Goal: Task Accomplishment & Management: Complete application form

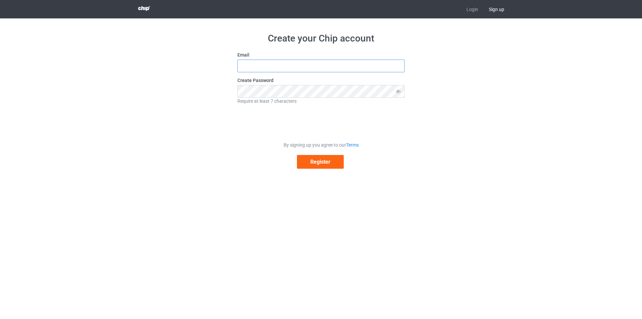
click at [296, 68] on input "text" at bounding box center [320, 66] width 167 height 13
type input "[EMAIL_ADDRESS][DOMAIN_NAME]"
click at [321, 162] on button "Register" at bounding box center [320, 162] width 47 height 14
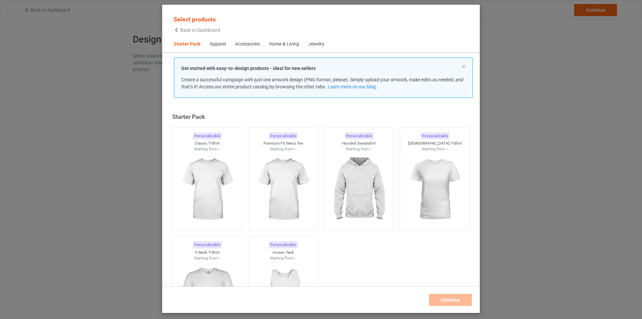
scroll to position [9, 0]
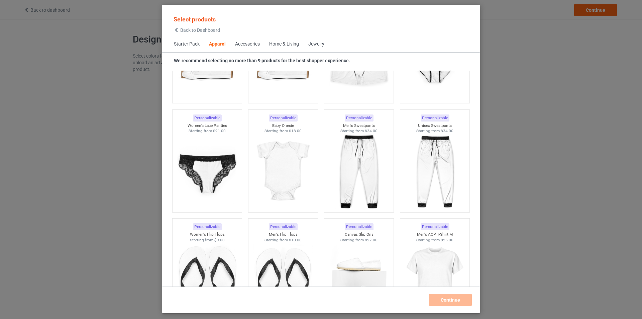
click at [248, 43] on div "Accessories" at bounding box center [247, 44] width 25 height 7
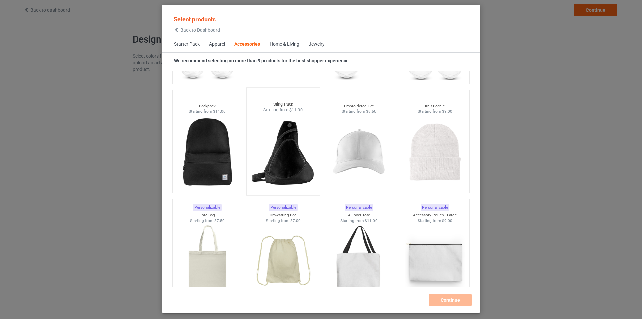
scroll to position [1938, 0]
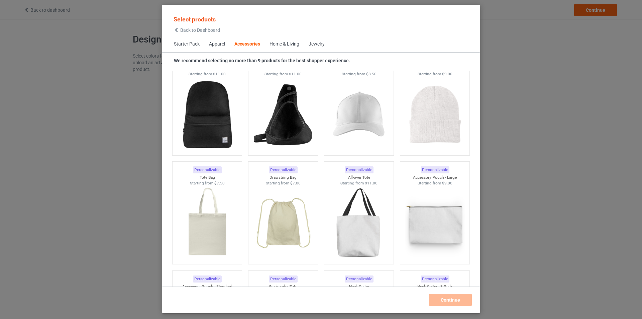
click at [286, 45] on div "Home & Living" at bounding box center [285, 44] width 30 height 7
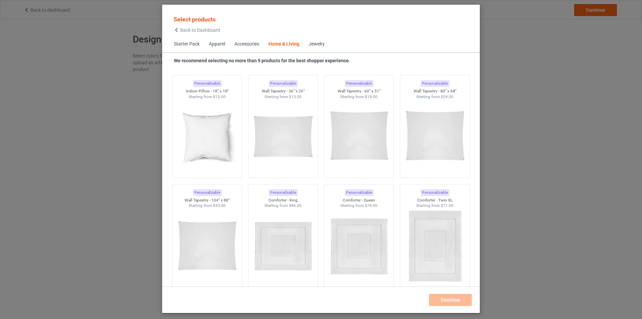
scroll to position [3384, 0]
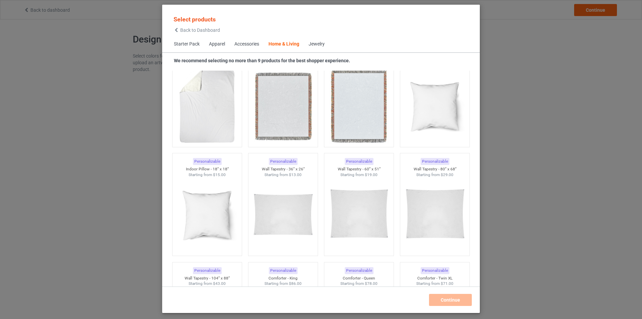
click at [316, 48] on span "Jewelry" at bounding box center [316, 44] width 25 height 16
click at [318, 42] on div "Jewelry" at bounding box center [317, 44] width 16 height 7
click at [218, 45] on div "Apparel" at bounding box center [217, 44] width 16 height 7
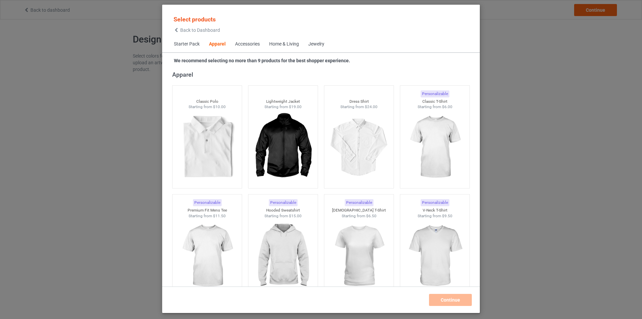
click at [190, 41] on span "Starter Pack" at bounding box center [186, 44] width 35 height 16
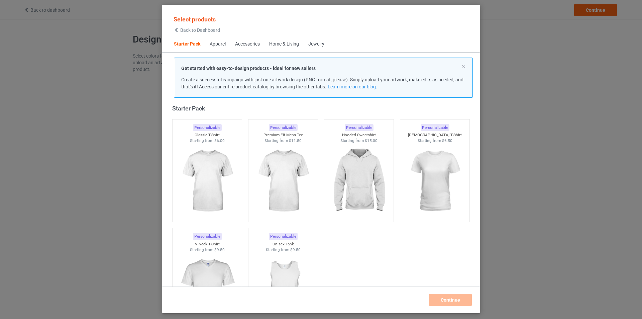
click at [225, 46] on div "Apparel" at bounding box center [218, 44] width 16 height 7
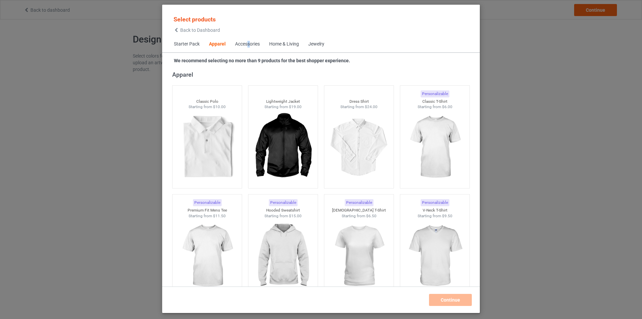
drag, startPoint x: 248, startPoint y: 45, endPoint x: 263, endPoint y: 49, distance: 15.2
click at [249, 45] on div "Accessories" at bounding box center [247, 44] width 25 height 7
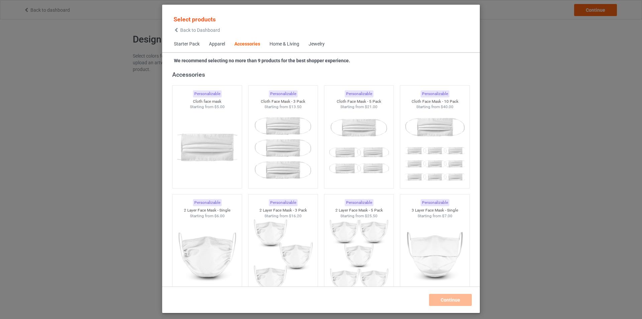
click at [284, 46] on div "Home & Living" at bounding box center [285, 44] width 30 height 7
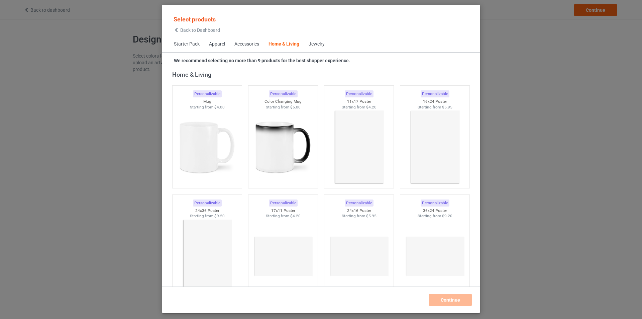
click at [407, 41] on div "Starter Pack Apparel Accessories Home & Living Jewelry" at bounding box center [321, 44] width 318 height 16
drag, startPoint x: 530, startPoint y: 63, endPoint x: 527, endPoint y: 61, distance: 3.6
click at [529, 62] on div "Select products Back to Dashboard Starter Pack Apparel Accessories Home & Livin…" at bounding box center [321, 159] width 642 height 319
click at [179, 29] on icon at bounding box center [177, 30] width 6 height 5
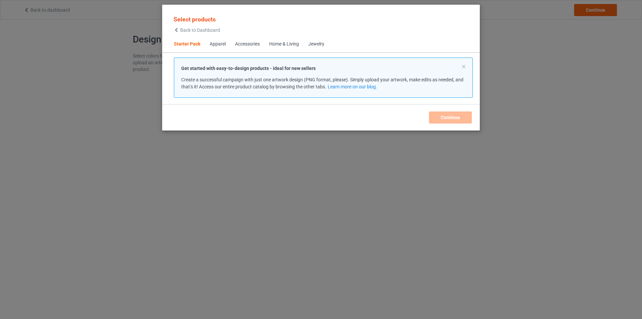
click at [326, 47] on span "Jewelry" at bounding box center [316, 44] width 25 height 16
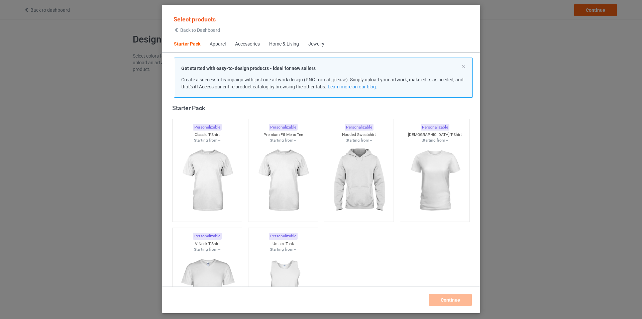
click at [293, 43] on div "Home & Living" at bounding box center [284, 44] width 30 height 7
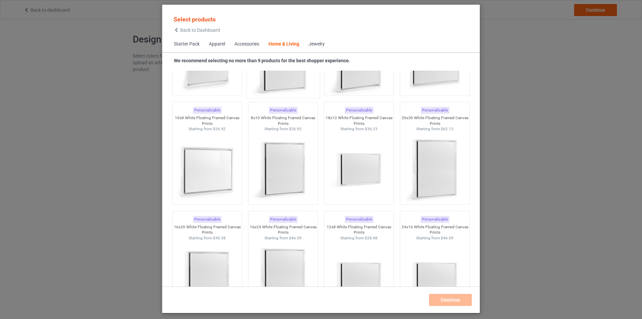
scroll to position [6565, 0]
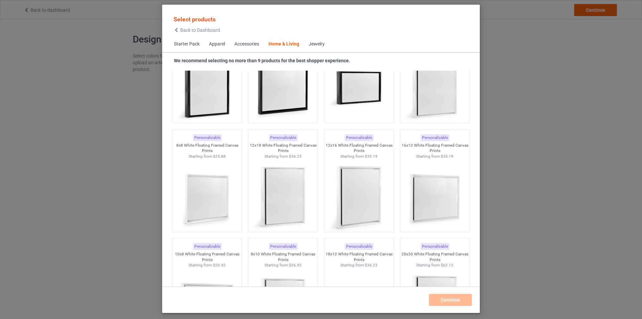
click at [251, 39] on span "Accessories" at bounding box center [247, 44] width 34 height 16
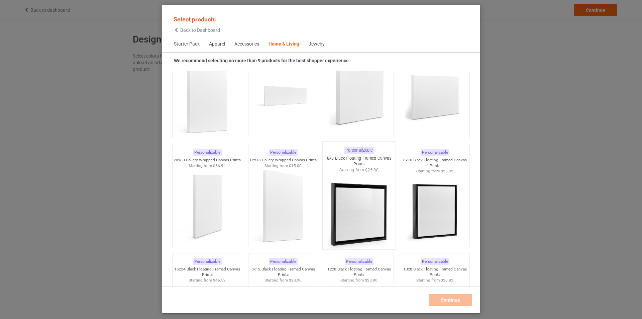
scroll to position [6084, 0]
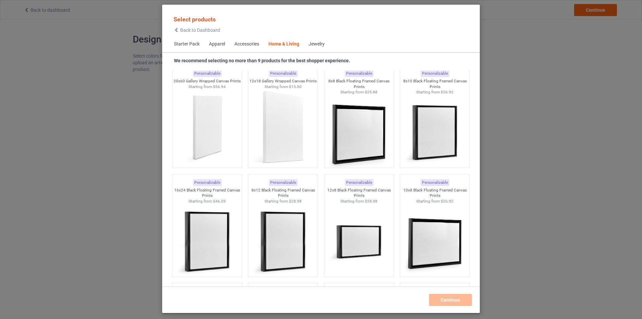
click at [522, 132] on div "Select products Back to Dashboard Starter Pack Apparel Accessories Home & Livin…" at bounding box center [321, 159] width 642 height 319
click at [99, 93] on div "Select products Back to Dashboard Starter Pack Apparel Accessories Home & Livin…" at bounding box center [321, 159] width 642 height 319
click at [98, 87] on div "Select products Back to Dashboard Starter Pack Apparel Accessories Home & Livin…" at bounding box center [321, 159] width 642 height 319
click at [100, 88] on div "Select products Back to Dashboard Starter Pack Apparel Accessories Home & Livin…" at bounding box center [321, 159] width 642 height 319
click at [525, 66] on div "Select products Back to Dashboard Starter Pack Apparel Accessories Home & Livin…" at bounding box center [321, 159] width 642 height 319
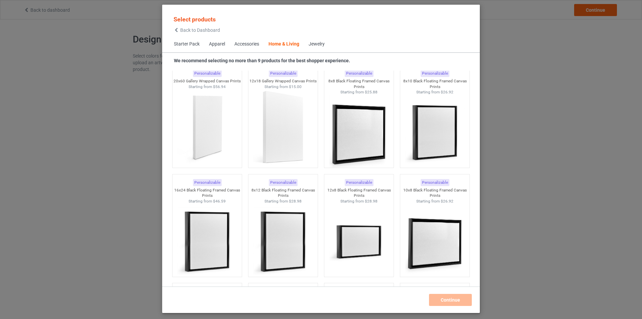
click at [526, 71] on div "Select products Back to Dashboard Starter Pack Apparel Accessories Home & Livin…" at bounding box center [321, 159] width 642 height 319
click at [525, 76] on div "Select products Back to Dashboard Starter Pack Apparel Accessories Home & Livin…" at bounding box center [321, 159] width 642 height 319
drag, startPoint x: 502, startPoint y: 32, endPoint x: 232, endPoint y: 85, distance: 275.3
click at [500, 32] on div "Select products Back to Dashboard Starter Pack Apparel Accessories Home & Livin…" at bounding box center [321, 159] width 642 height 319
click at [184, 29] on span "Back to Dashboard" at bounding box center [200, 29] width 40 height 5
